Goal: Task Accomplishment & Management: Manage account settings

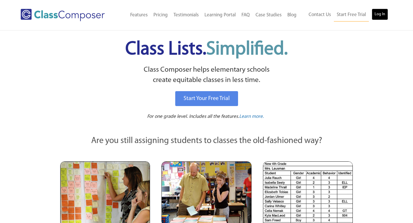
drag, startPoint x: 0, startPoint y: 0, endPoint x: 381, endPoint y: 16, distance: 381.0
click at [381, 16] on link "Log In" at bounding box center [380, 14] width 16 height 11
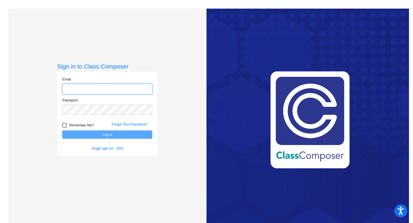
type input "jfinn@ccsd66.org"
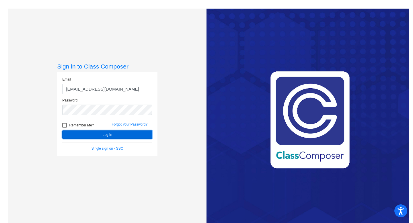
click at [109, 135] on button "Log In" at bounding box center [107, 135] width 90 height 8
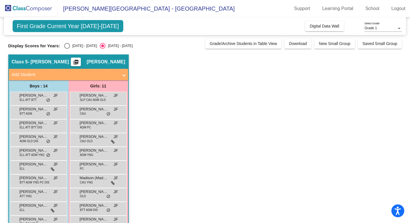
click at [67, 46] on div "Select an option" at bounding box center [67, 46] width 6 height 6
click at [67, 49] on input "2024 - 2025" at bounding box center [67, 49] width 0 height 0
radio input "true"
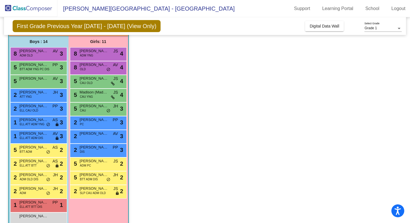
scroll to position [50, 0]
